Goal: Find specific page/section: Find specific page/section

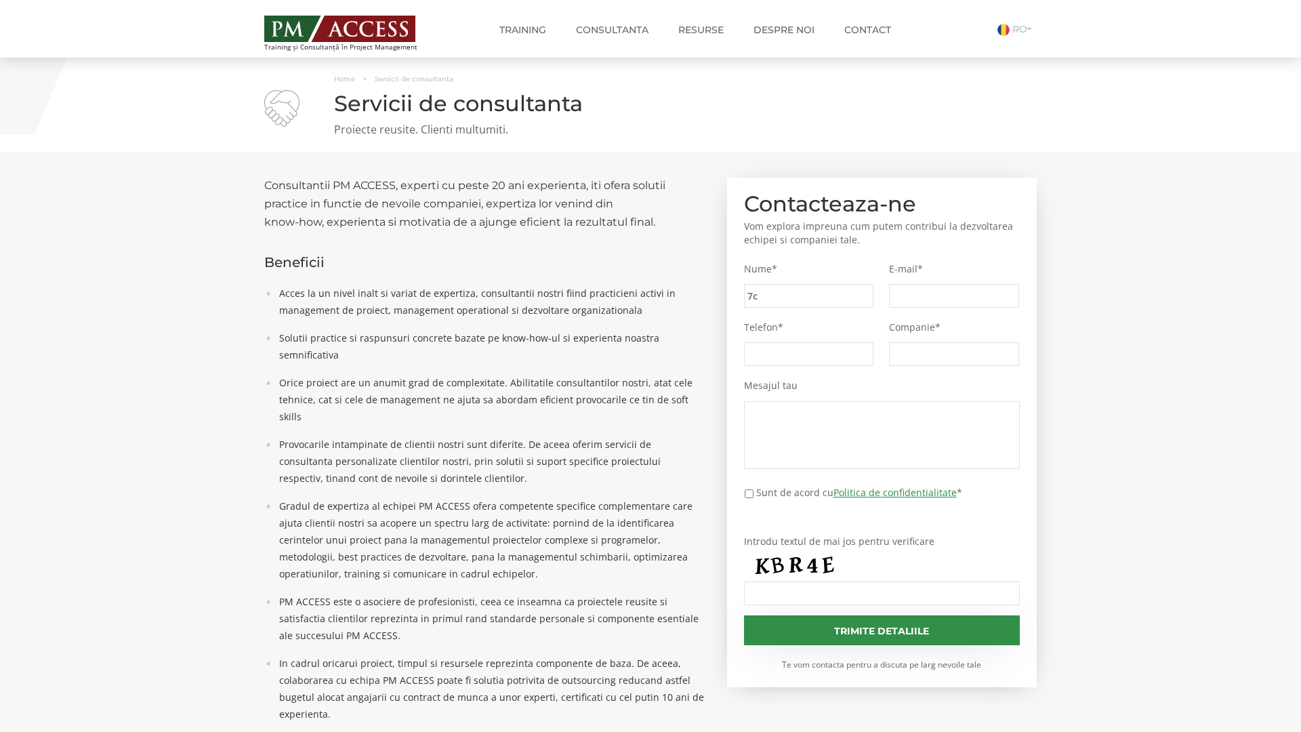
type input "7cf"
type input "d5c"
type input "fbe"
type input "deb"
